Goal: Transaction & Acquisition: Book appointment/travel/reservation

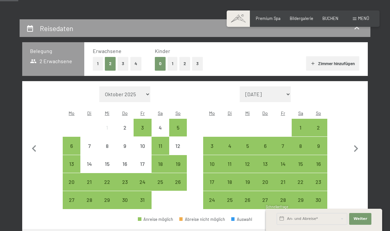
scroll to position [105, 0]
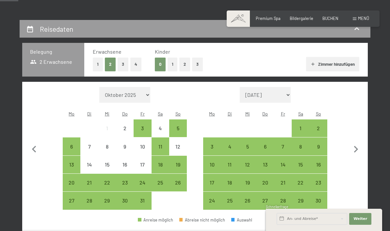
click at [145, 98] on select "Oktober 2025 November 2025 Dezember 2025 Januar 2026 Februar 2026 März 2026 Apr…" at bounding box center [124, 95] width 51 height 16
select select "[DATE]"
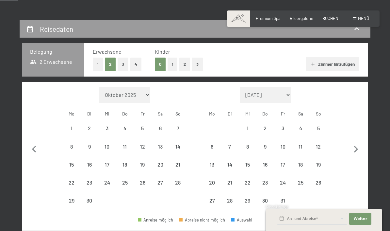
select select "[DATE]"
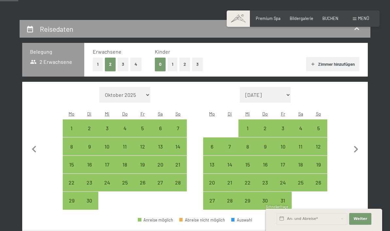
click at [179, 165] on div "21" at bounding box center [178, 170] width 16 height 16
select select "[DATE]"
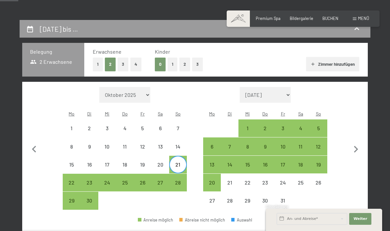
click at [127, 183] on div "25" at bounding box center [125, 188] width 16 height 16
select select "[DATE]"
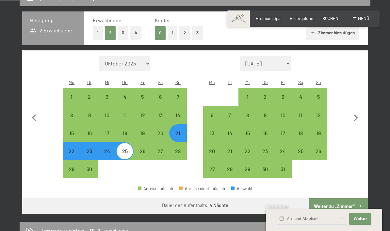
scroll to position [173, 0]
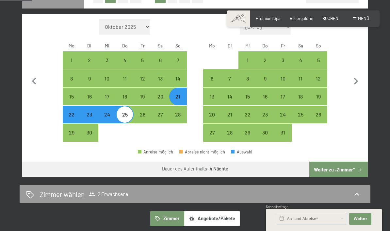
click at [345, 169] on button "Weiter zu „Zimmer“" at bounding box center [339, 169] width 59 height 16
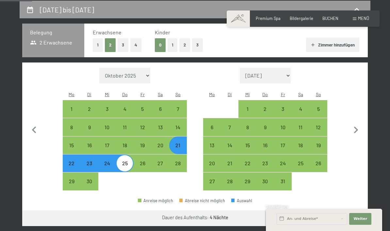
select select "[DATE]"
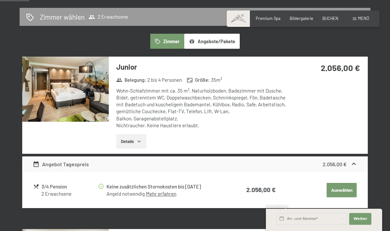
scroll to position [142, 0]
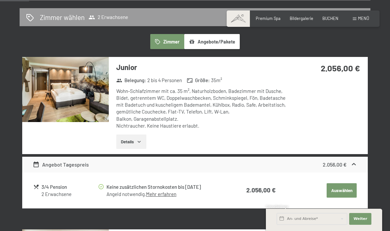
click at [137, 142] on icon "button" at bounding box center [139, 141] width 5 height 5
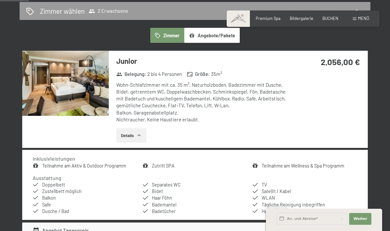
scroll to position [146, 0]
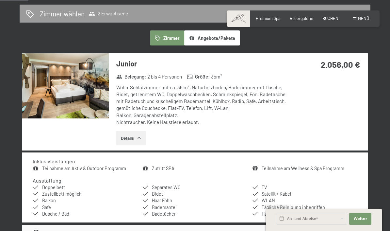
click at [219, 38] on button "Angebote/Pakete" at bounding box center [212, 37] width 56 height 15
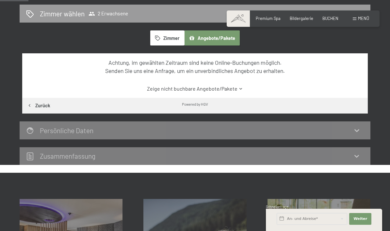
click at [34, 104] on button "Zurück" at bounding box center [38, 106] width 33 height 16
select select "[DATE]"
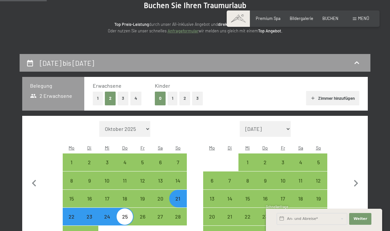
scroll to position [69, 0]
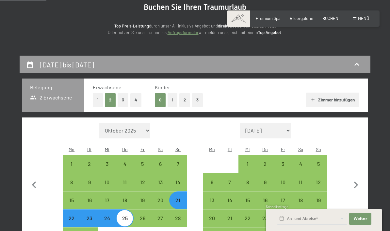
click at [54, 94] on span "2 Erwachsene" at bounding box center [51, 97] width 42 height 7
click at [330, 20] on span "BUCHEN" at bounding box center [331, 18] width 16 height 5
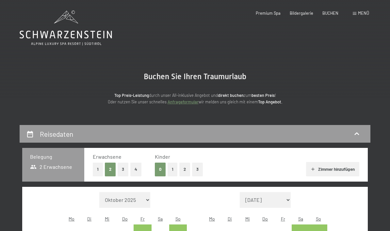
click at [173, 172] on button "1" at bounding box center [173, 168] width 10 height 13
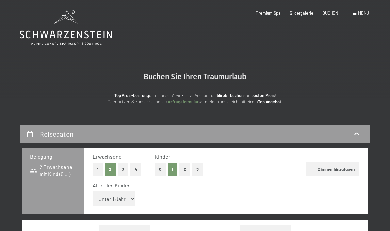
click at [129, 198] on select "Unter 1 Jahr 1 Jahr 2 Jahre 3 Jahre 4 Jahre 5 Jahre 6 Jahre 7 Jahre 8 Jahre 9 J…" at bounding box center [114, 199] width 42 height 16
select select "4"
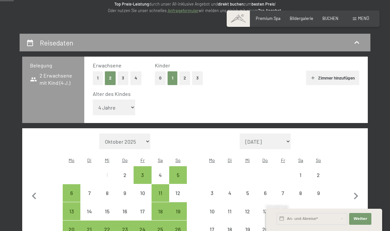
scroll to position [137, 0]
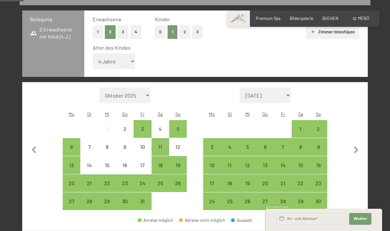
click at [356, 149] on icon "button" at bounding box center [356, 149] width 4 height 7
select select "[DATE]"
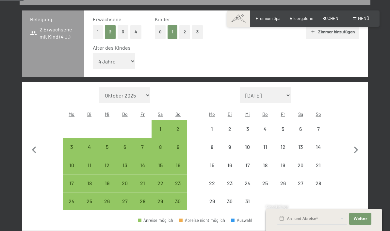
click at [356, 148] on icon "button" at bounding box center [356, 149] width 4 height 7
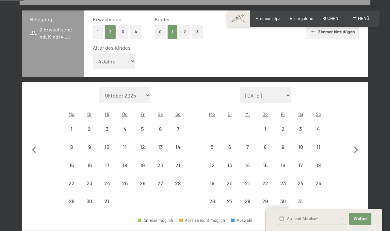
click at [356, 147] on icon "button" at bounding box center [356, 150] width 14 height 14
select select "[DATE]"
click at [355, 149] on icon "button" at bounding box center [356, 149] width 4 height 7
select select "[DATE]"
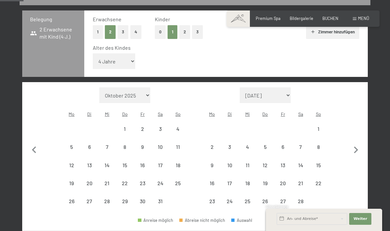
select select "[DATE]"
click at [355, 149] on button "button" at bounding box center [356, 157] width 14 height 141
select select "[DATE]"
click at [351, 152] on icon "button" at bounding box center [356, 159] width 14 height 14
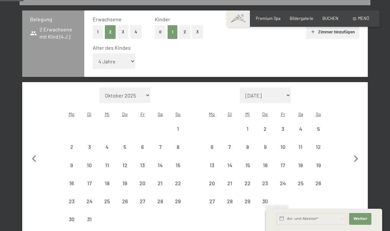
select select "[DATE]"
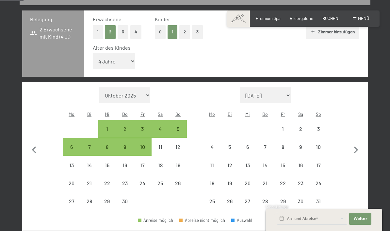
click at [351, 152] on icon "button" at bounding box center [356, 150] width 14 height 14
select select "[DATE]"
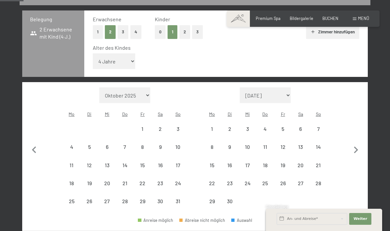
select select "[DATE]"
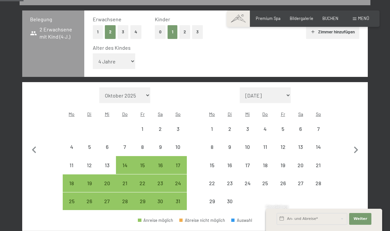
click at [354, 151] on icon "button" at bounding box center [356, 150] width 14 height 14
select select "[DATE]"
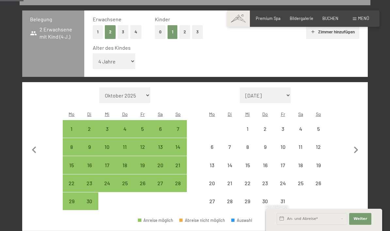
select select "[DATE]"
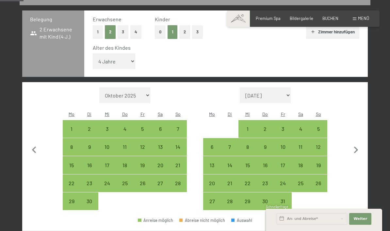
click at [179, 163] on div "21" at bounding box center [178, 170] width 16 height 16
select select "[DATE]"
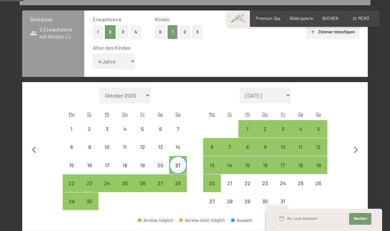
click at [125, 183] on div "25" at bounding box center [125, 188] width 16 height 16
select select "[DATE]"
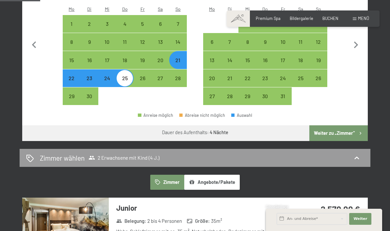
scroll to position [267, 0]
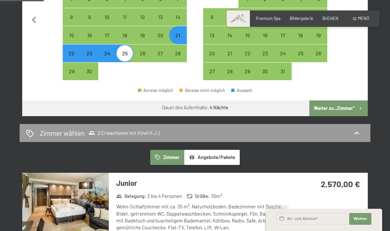
click at [347, 108] on button "Weiter zu „Zimmer“" at bounding box center [339, 108] width 59 height 16
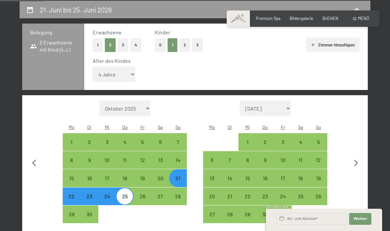
select select "[DATE]"
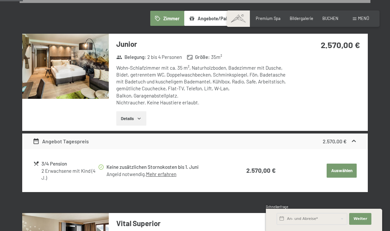
scroll to position [0, 0]
